Goal: Check status

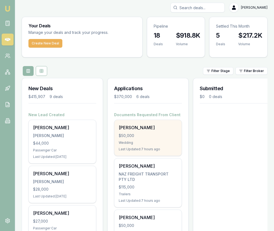
click at [131, 138] on div "$50,000" at bounding box center [148, 135] width 59 height 5
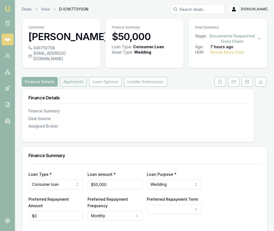
click at [74, 78] on button "Applicants" at bounding box center [73, 82] width 27 height 10
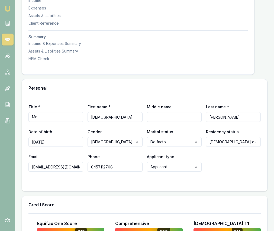
scroll to position [183, 0]
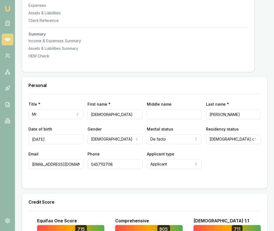
click at [60, 161] on input "singhavtar6432@gmail.com" at bounding box center [55, 164] width 55 height 10
click at [104, 159] on input "0457112708" at bounding box center [115, 164] width 55 height 10
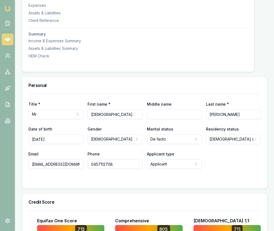
click at [104, 159] on input "0457112708" at bounding box center [115, 164] width 55 height 10
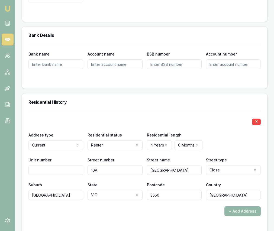
scroll to position [606, 0]
